Goal: Information Seeking & Learning: Learn about a topic

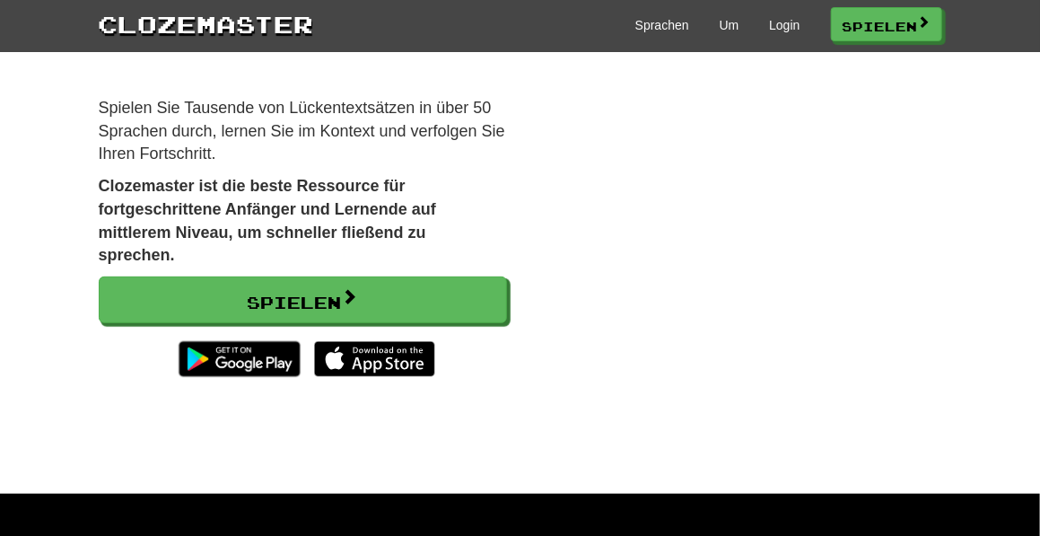
scroll to position [171, 0]
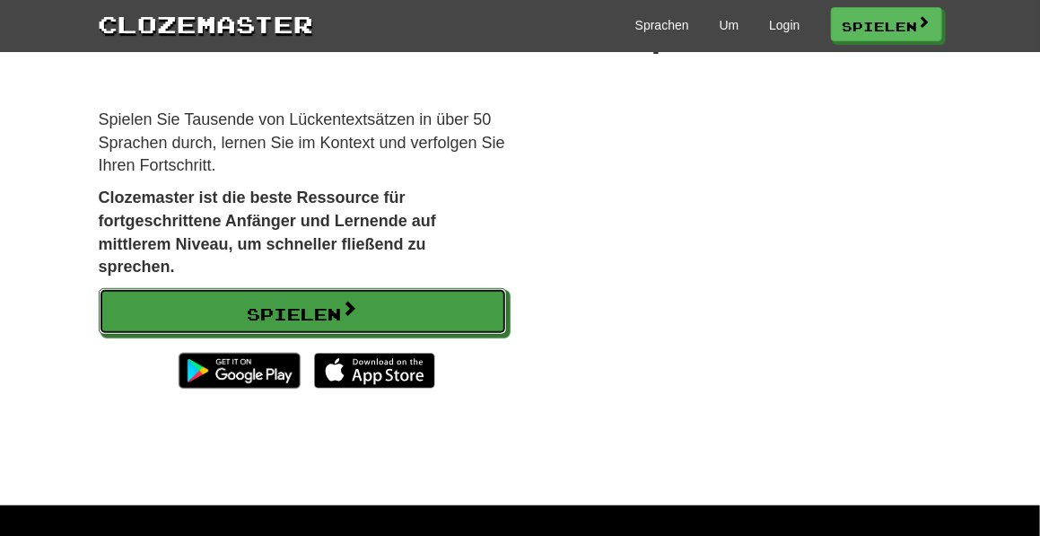
click at [333, 304] on font "Spielen" at bounding box center [295, 314] width 94 height 20
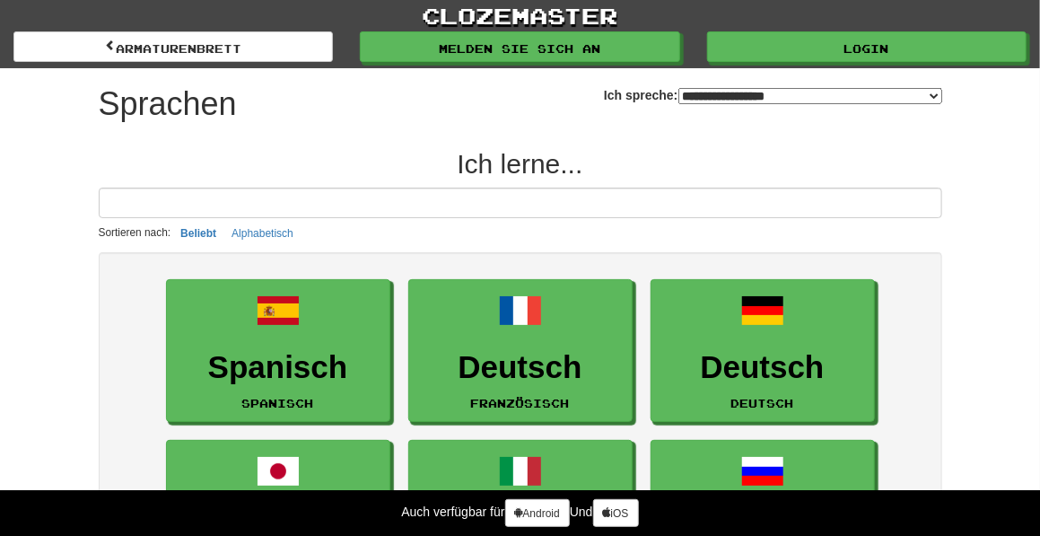
click at [937, 94] on select "**********" at bounding box center [811, 96] width 264 height 16
select select "*******"
click at [679, 88] on select "**********" at bounding box center [811, 96] width 264 height 16
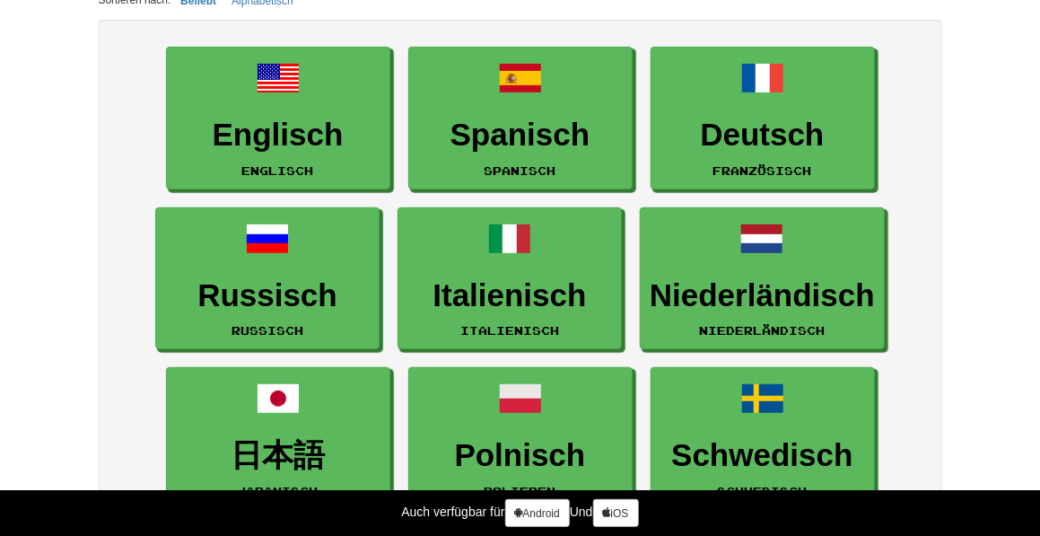
scroll to position [158, 0]
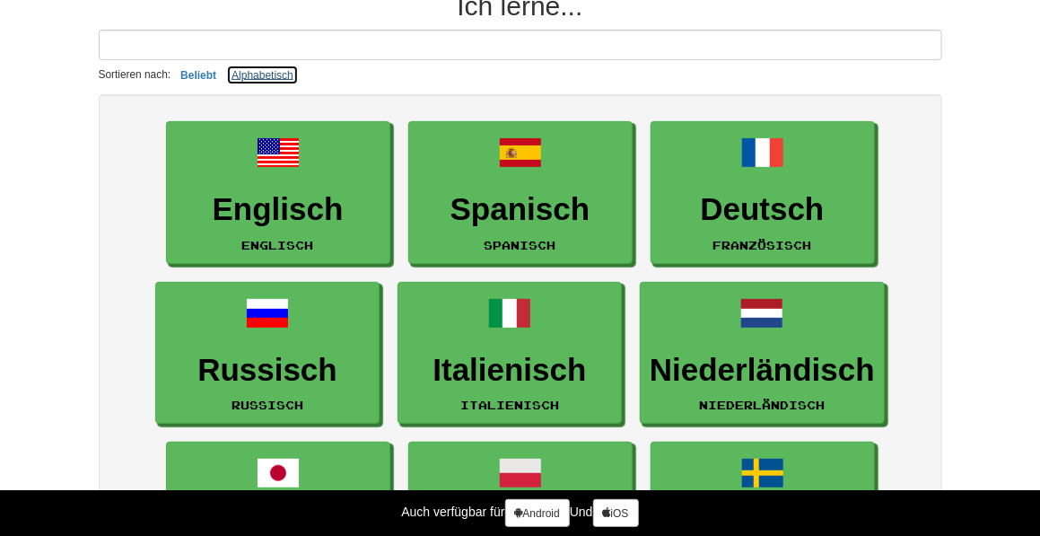
click at [244, 70] on font "Alphabetisch" at bounding box center [263, 75] width 62 height 13
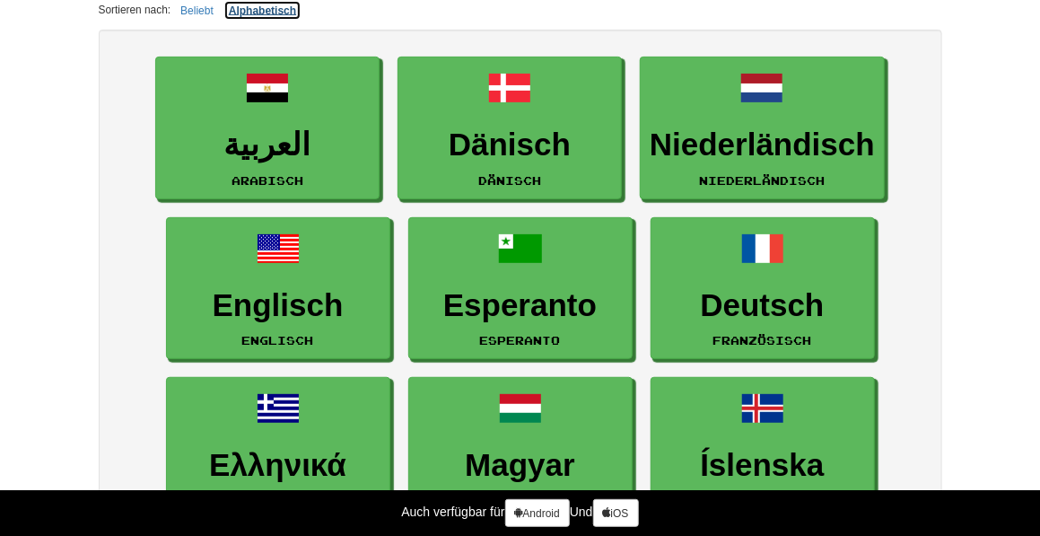
scroll to position [0, 0]
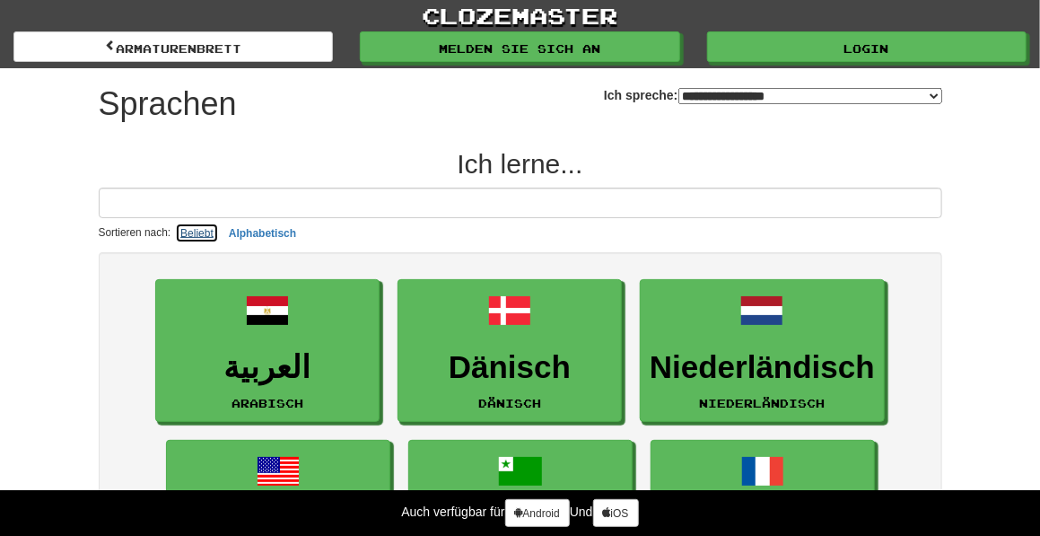
click at [192, 227] on font "Beliebt" at bounding box center [196, 233] width 33 height 13
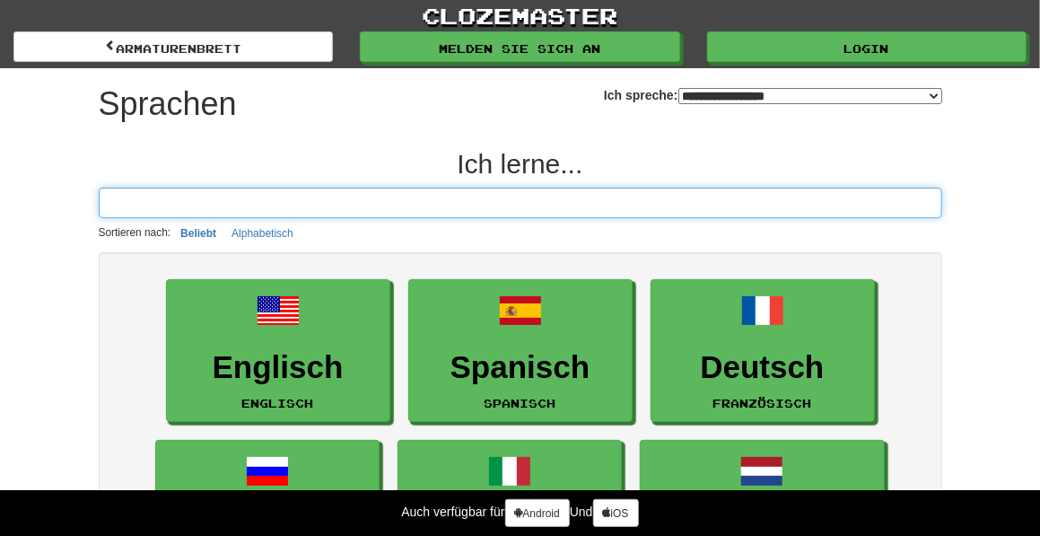
drag, startPoint x: 0, startPoint y: 0, endPoint x: 277, endPoint y: 209, distance: 347.4
click at [277, 209] on input at bounding box center [521, 203] width 844 height 31
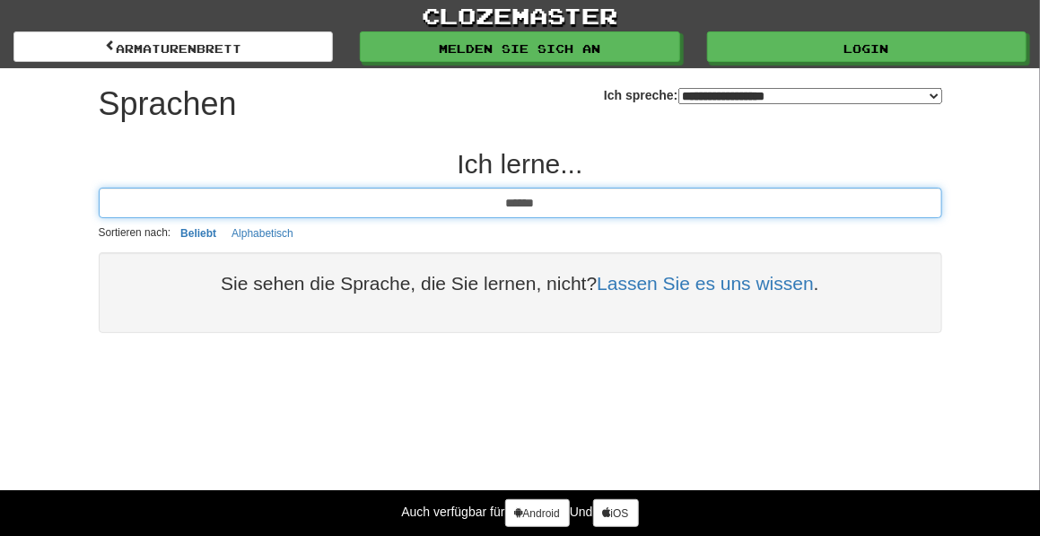
type input "******"
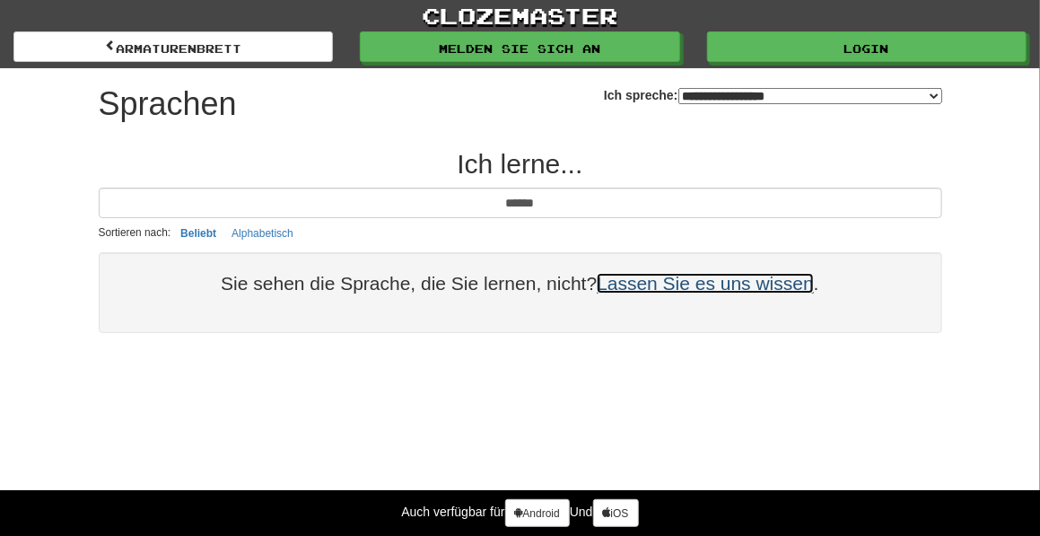
click at [695, 281] on font "Lassen Sie es uns wissen" at bounding box center [705, 283] width 217 height 21
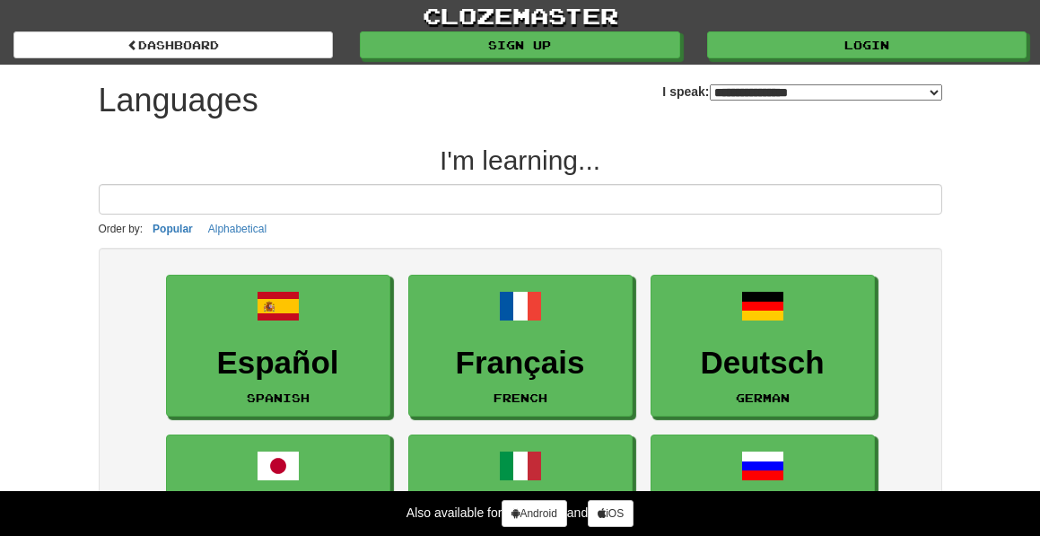
select select "*******"
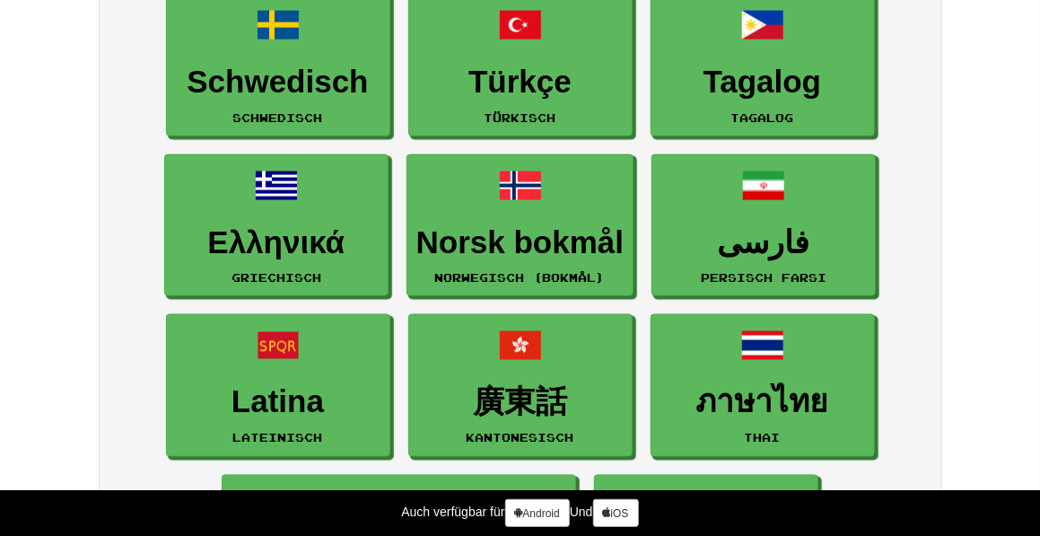
scroll to position [948, 0]
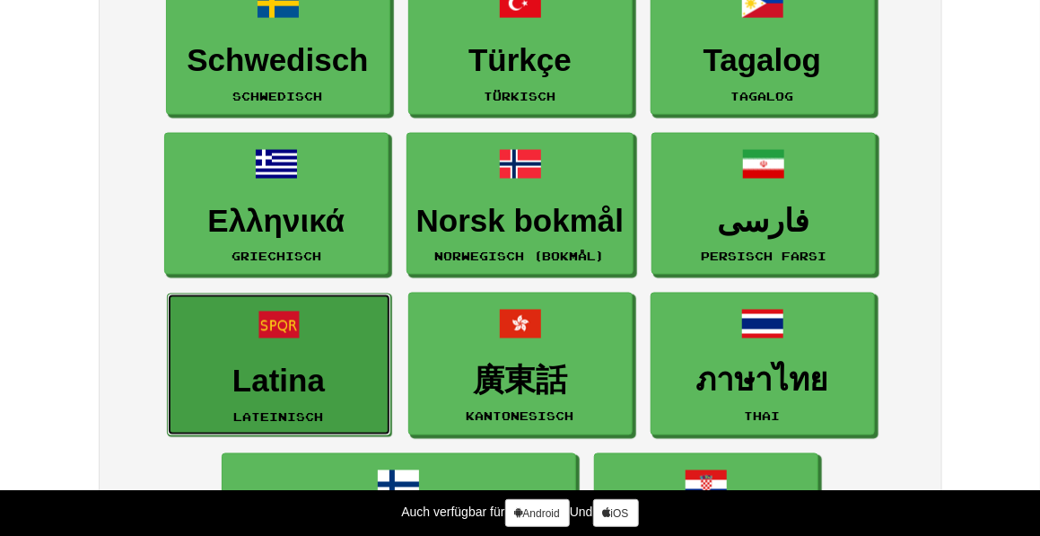
drag, startPoint x: 0, startPoint y: 0, endPoint x: 267, endPoint y: 373, distance: 458.6
click at [267, 373] on font "Latina" at bounding box center [278, 381] width 92 height 35
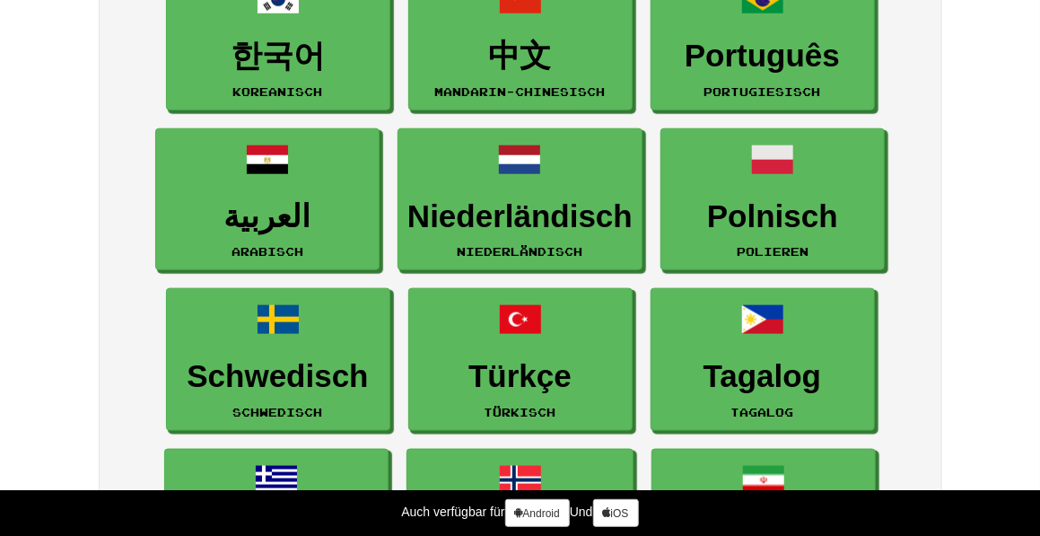
scroll to position [590, 0]
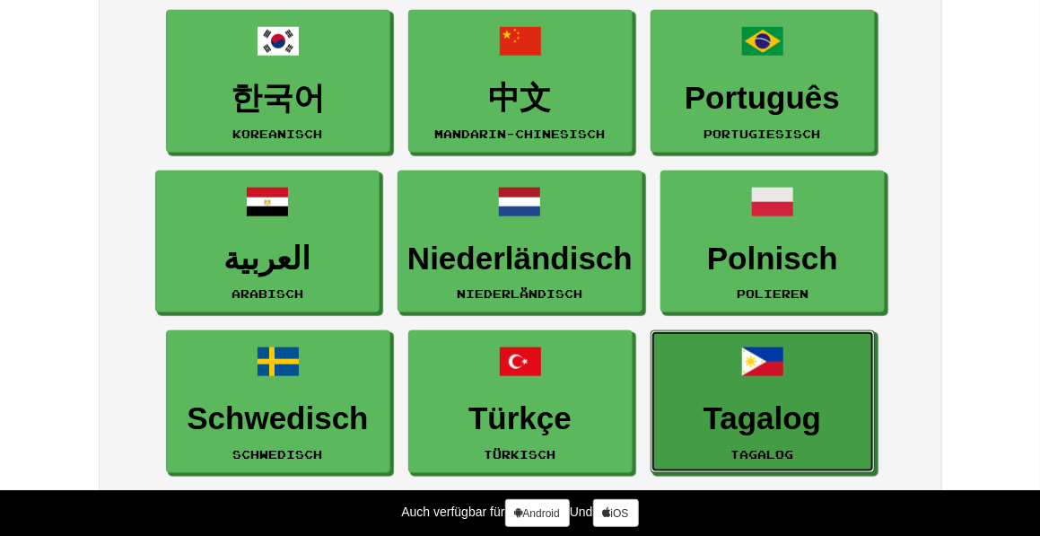
click at [711, 370] on link "Tagalog Tagalog" at bounding box center [763, 401] width 224 height 143
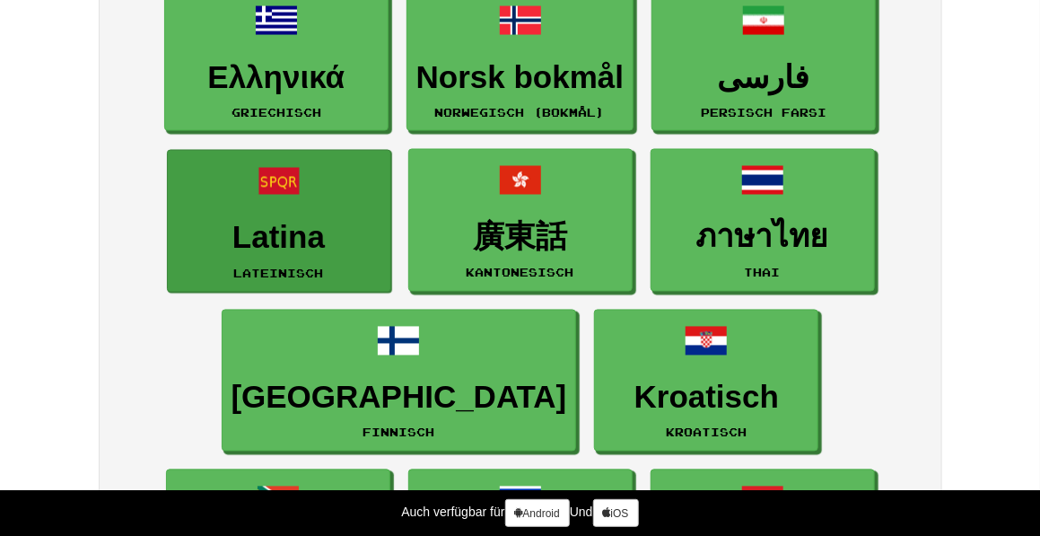
scroll to position [1030, 0]
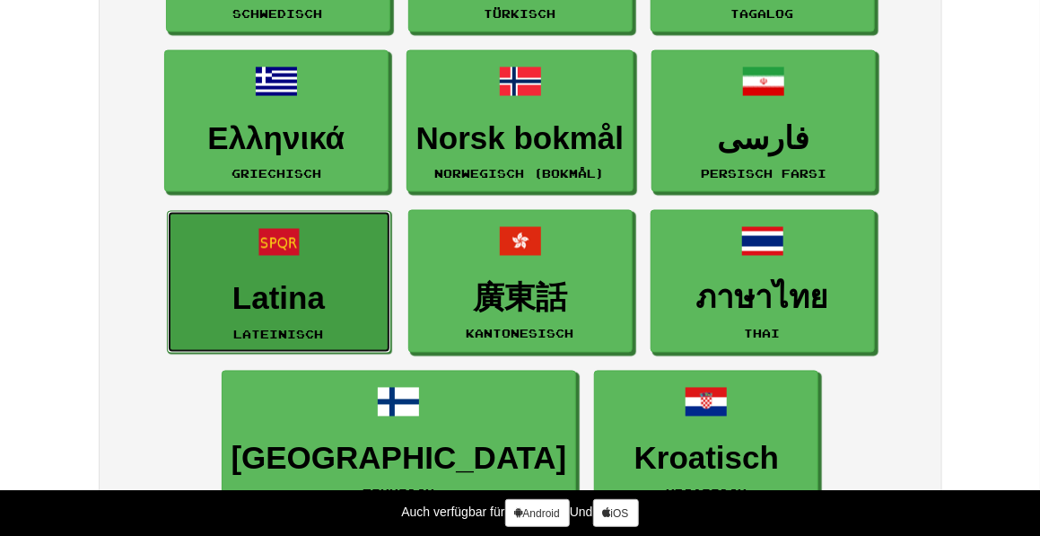
drag, startPoint x: 267, startPoint y: 373, endPoint x: 286, endPoint y: 282, distance: 92.6
click at [286, 282] on font "Latina" at bounding box center [278, 298] width 92 height 35
drag, startPoint x: 286, startPoint y: 282, endPoint x: 319, endPoint y: 276, distance: 32.8
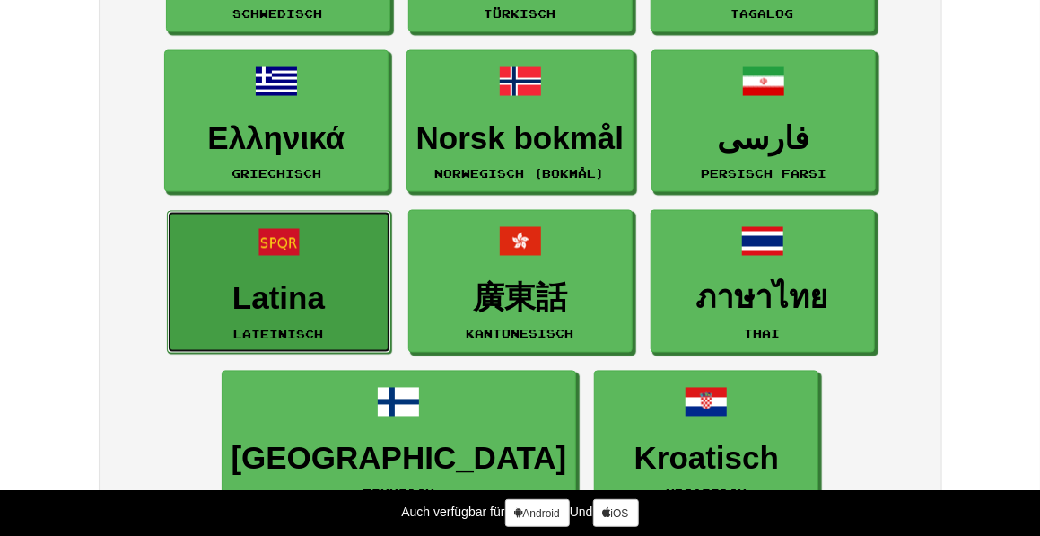
click at [319, 281] on font "Latina" at bounding box center [278, 298] width 92 height 35
click at [311, 281] on font "Latina" at bounding box center [278, 298] width 92 height 35
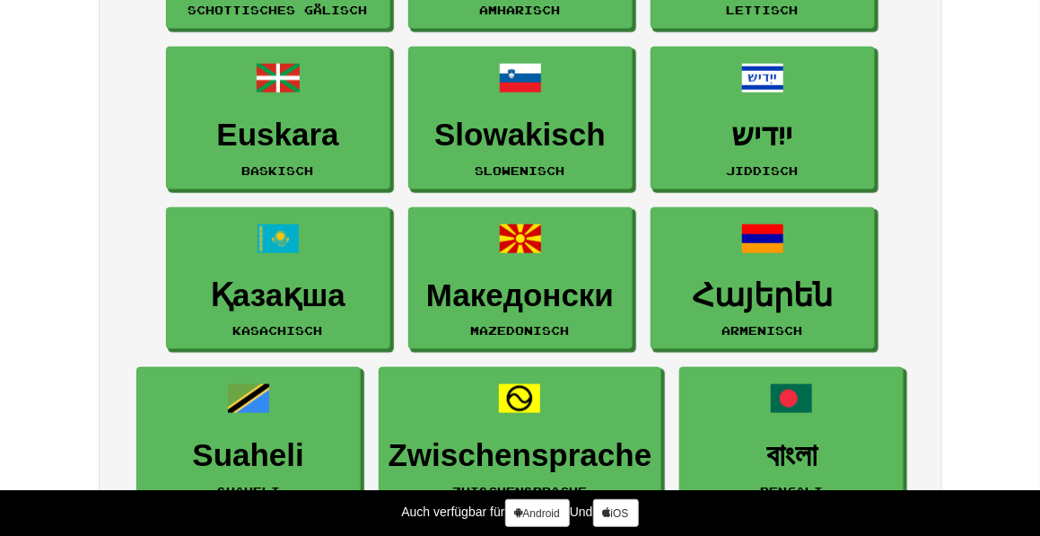
scroll to position [2504, 0]
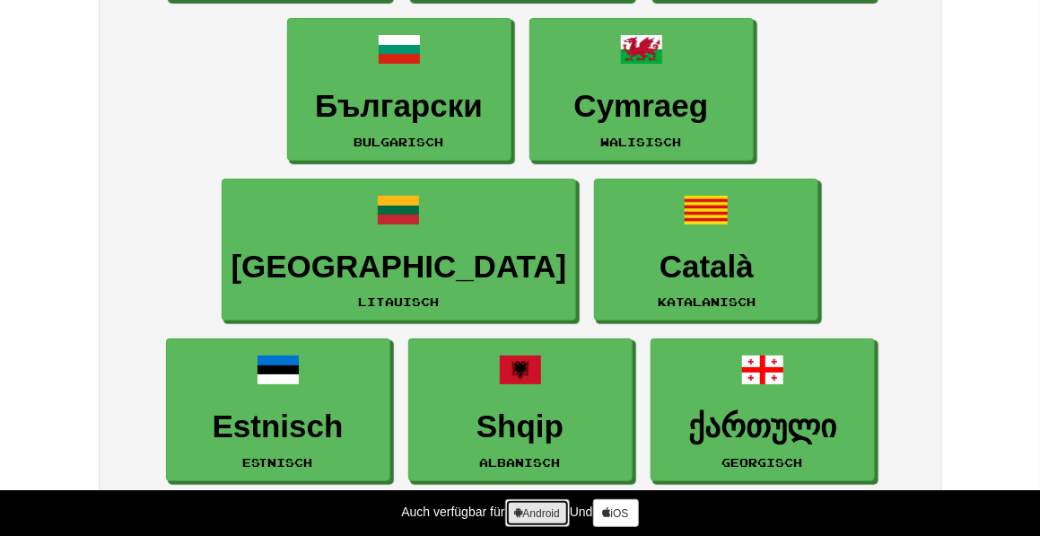
click at [538, 513] on font "Android" at bounding box center [541, 513] width 37 height 13
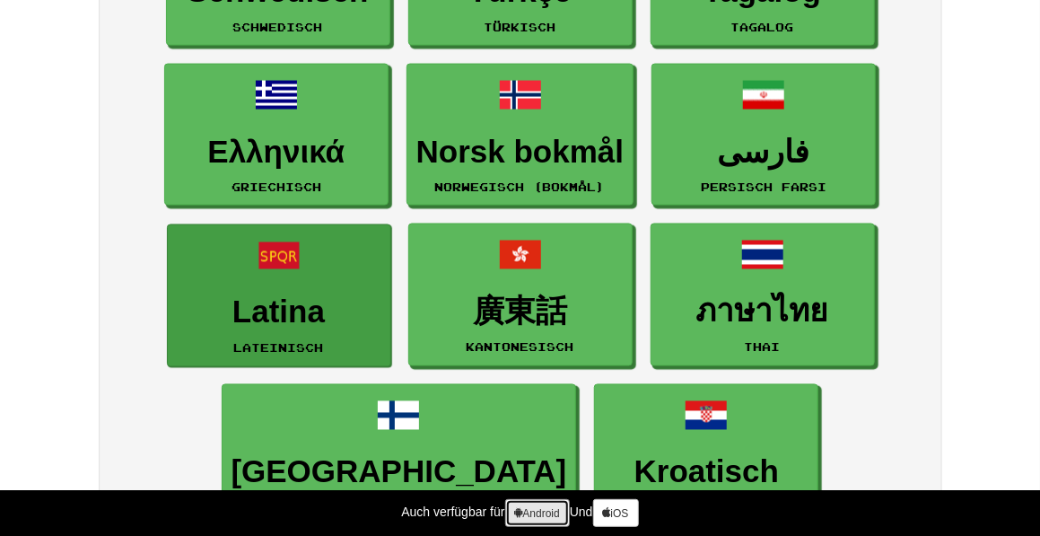
scroll to position [1037, 0]
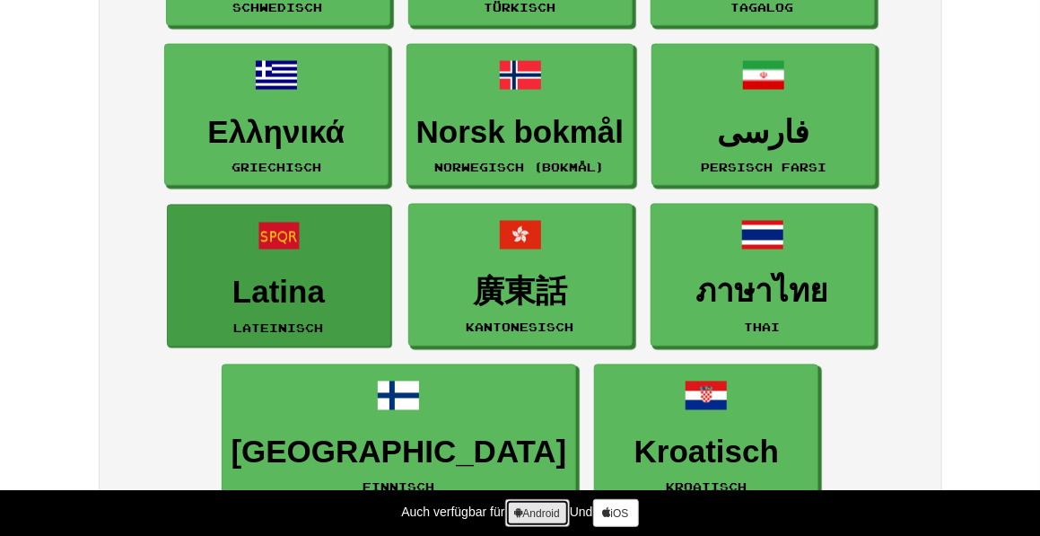
click at [524, 510] on font "Android" at bounding box center [541, 513] width 37 height 13
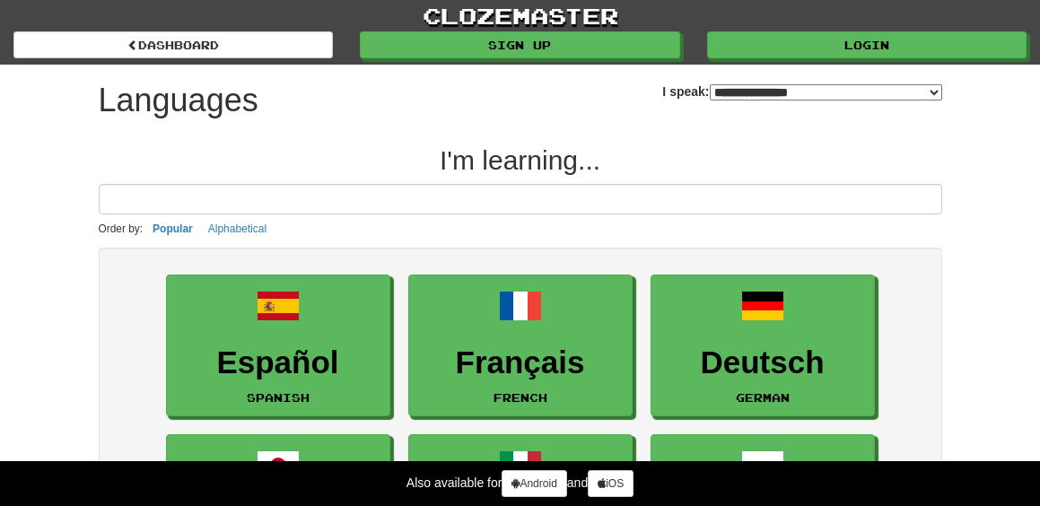
select select "*******"
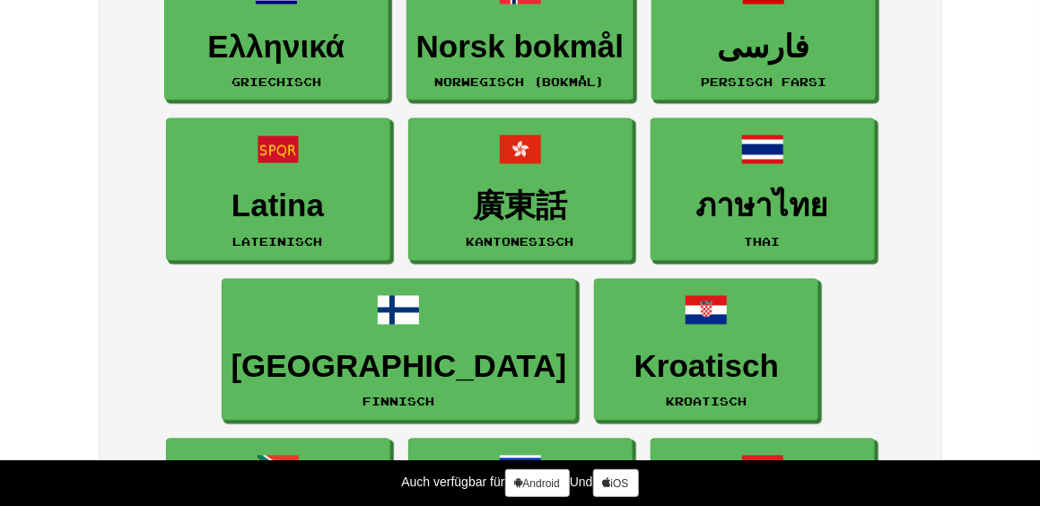
scroll to position [1235, 0]
